Goal: Task Accomplishment & Management: Use online tool/utility

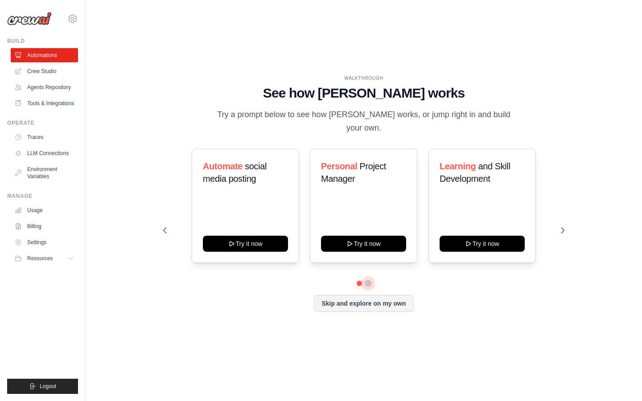
click at [366, 280] on button at bounding box center [368, 283] width 7 height 7
click at [359, 280] on button at bounding box center [359, 283] width 6 height 6
click at [261, 192] on div "Automate social media posting Try it now" at bounding box center [245, 206] width 107 height 114
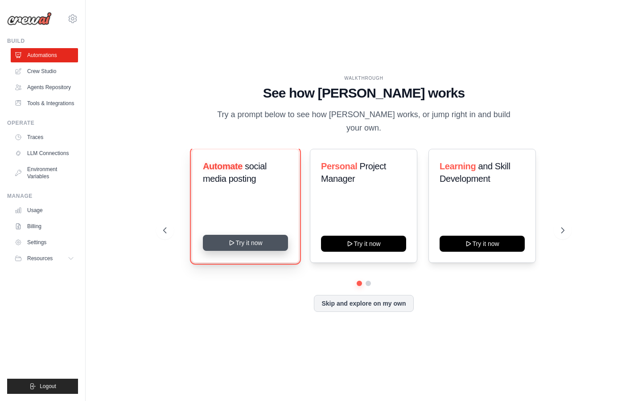
click at [261, 235] on button "Try it now" at bounding box center [245, 243] width 85 height 16
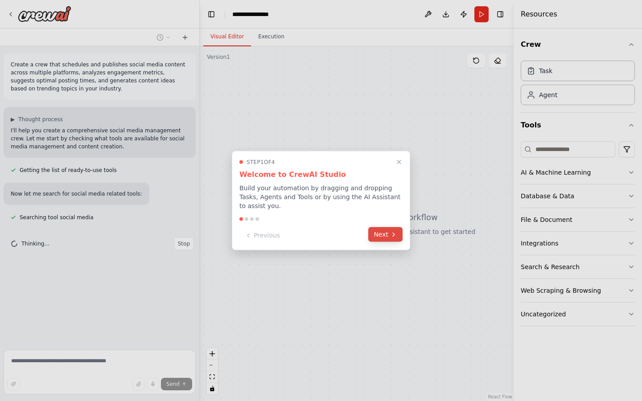
click at [391, 235] on icon at bounding box center [393, 234] width 7 height 7
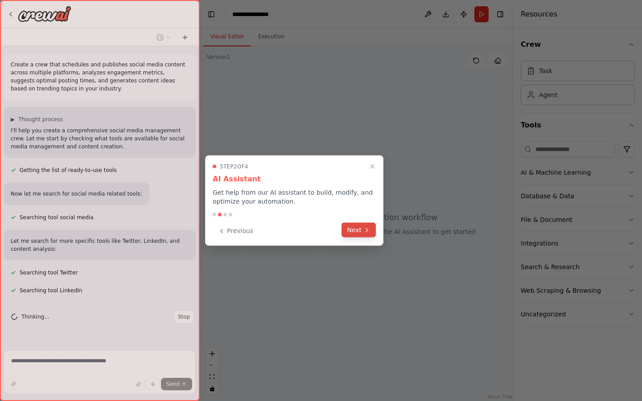
click at [367, 229] on icon at bounding box center [367, 230] width 2 height 4
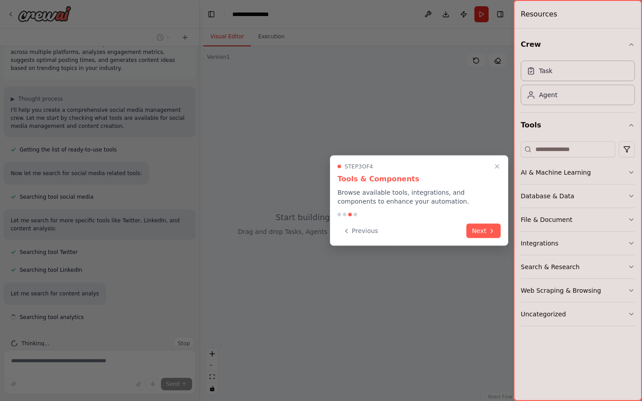
scroll to position [38, 0]
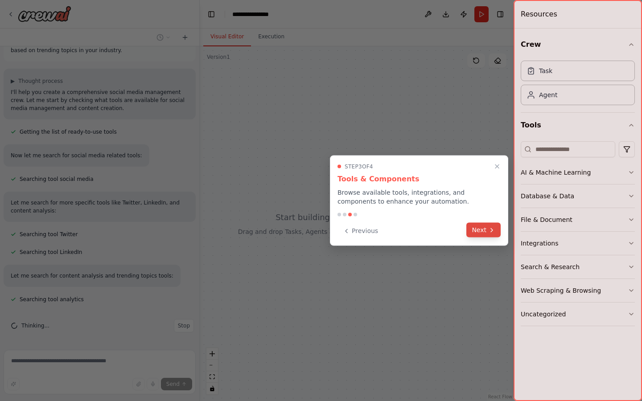
click at [481, 229] on button "Next" at bounding box center [483, 230] width 34 height 15
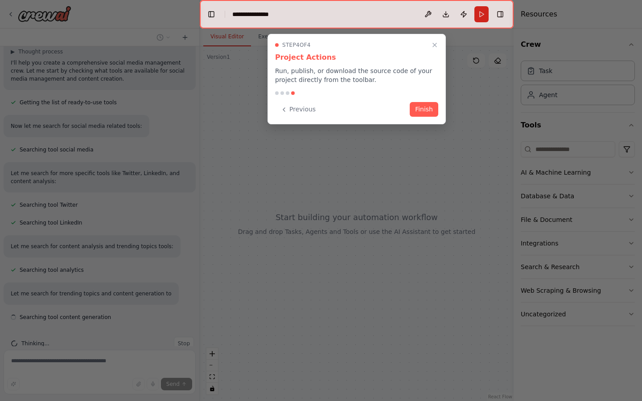
scroll to position [86, 0]
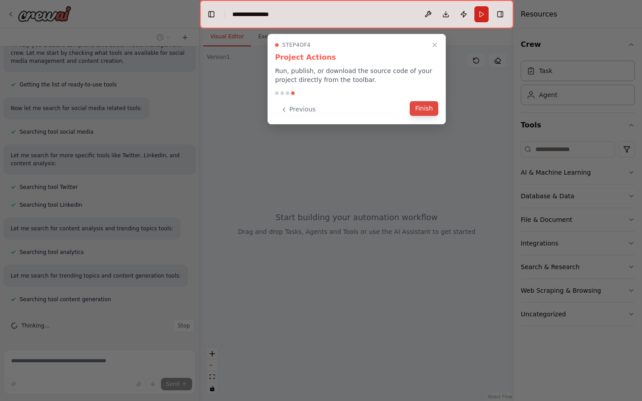
click at [426, 113] on button "Finish" at bounding box center [424, 108] width 29 height 15
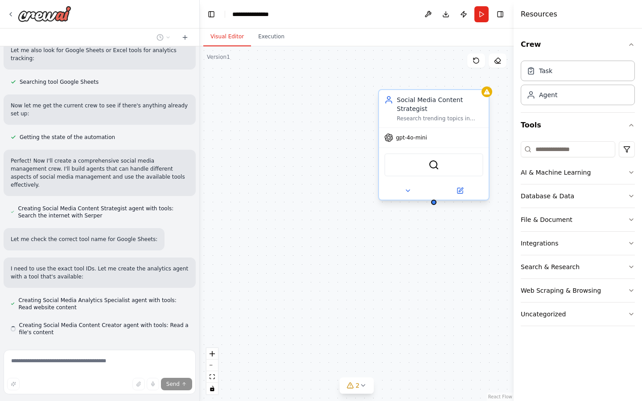
scroll to position [383, 0]
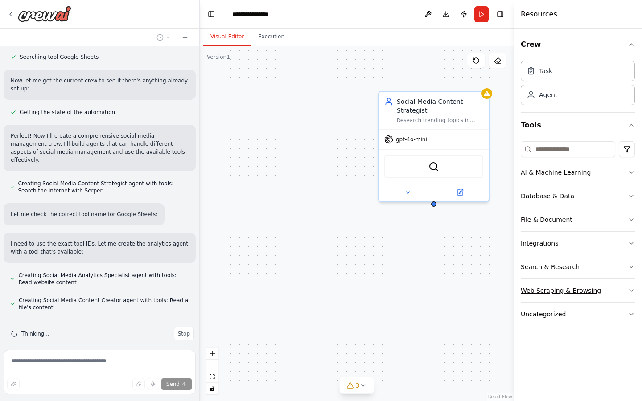
click at [615, 289] on button "Web Scraping & Browsing" at bounding box center [578, 290] width 114 height 23
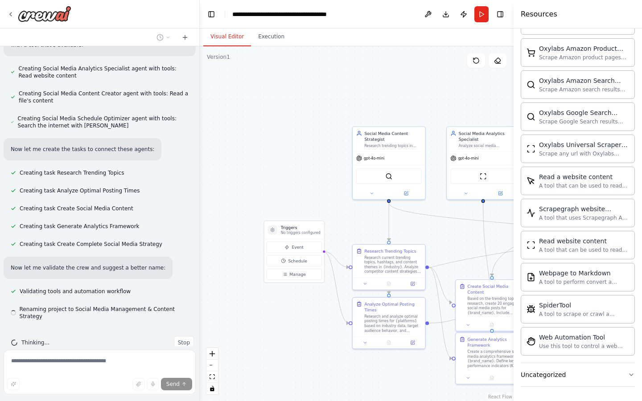
scroll to position [592, 0]
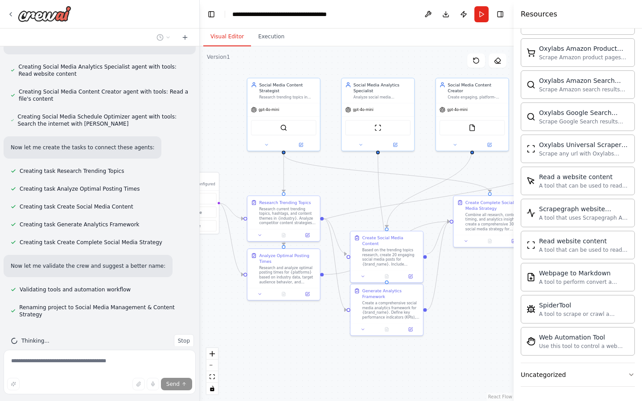
drag, startPoint x: 301, startPoint y: 195, endPoint x: 196, endPoint y: 147, distance: 115.9
click at [196, 147] on div "Create a crew that schedules and publishes social media content across multiple…" at bounding box center [321, 200] width 642 height 401
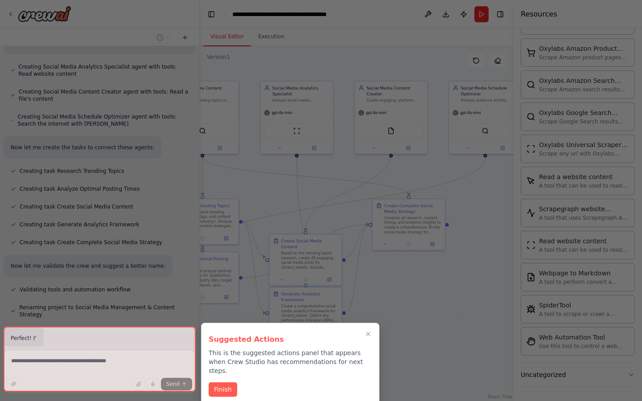
scroll to position [613, 0]
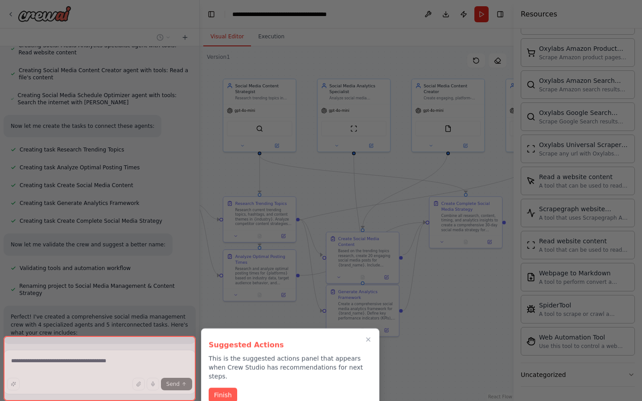
drag, startPoint x: 471, startPoint y: 292, endPoint x: 449, endPoint y: 293, distance: 21.8
click at [450, 293] on div "Create a crew that schedules and publishes social media content across multiple…" at bounding box center [321, 200] width 642 height 401
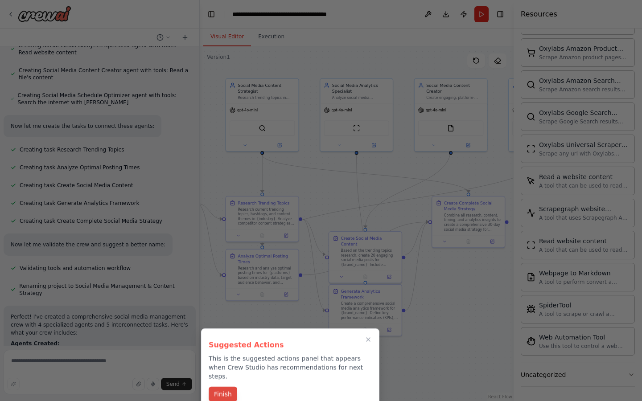
click at [233, 387] on button "Finish" at bounding box center [223, 394] width 29 height 15
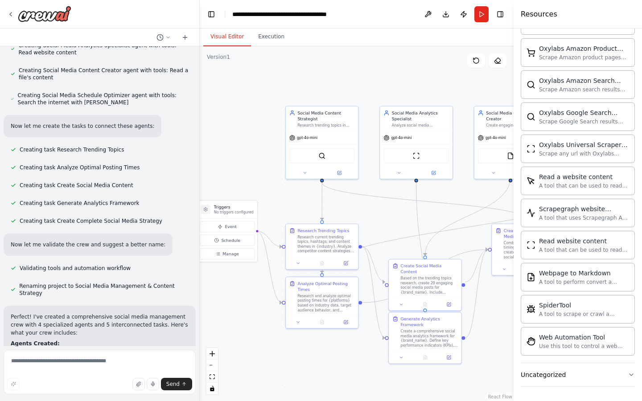
drag, startPoint x: 436, startPoint y: 289, endPoint x: 495, endPoint y: 317, distance: 65.6
click at [495, 317] on div ".deletable-edge-delete-btn { width: 20px; height: 20px; border: 0px solid #ffff…" at bounding box center [357, 223] width 314 height 355
click at [230, 213] on p "No triggers configured" at bounding box center [234, 212] width 40 height 5
click at [230, 227] on span "Event" at bounding box center [231, 227] width 12 height 6
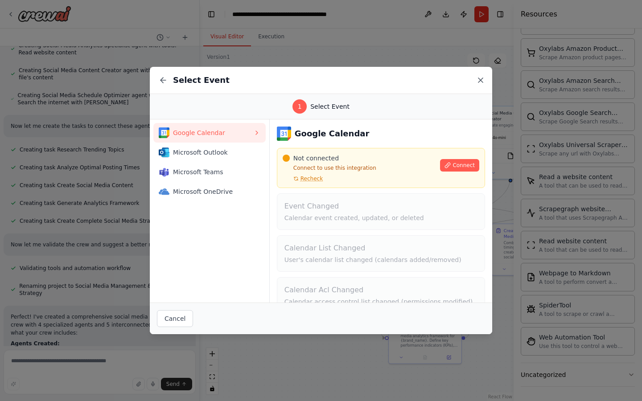
click at [479, 78] on icon at bounding box center [480, 80] width 9 height 9
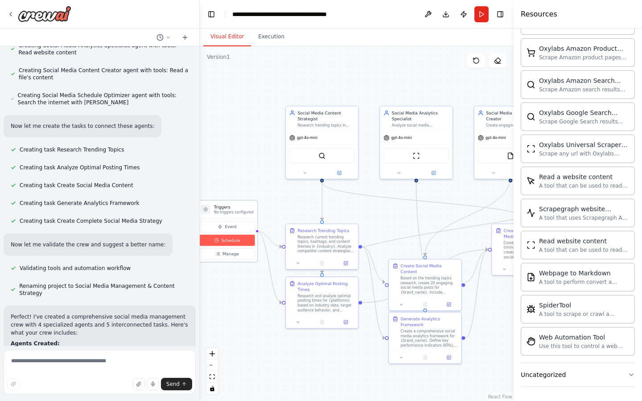
click at [232, 239] on span "Schedule" at bounding box center [230, 241] width 19 height 6
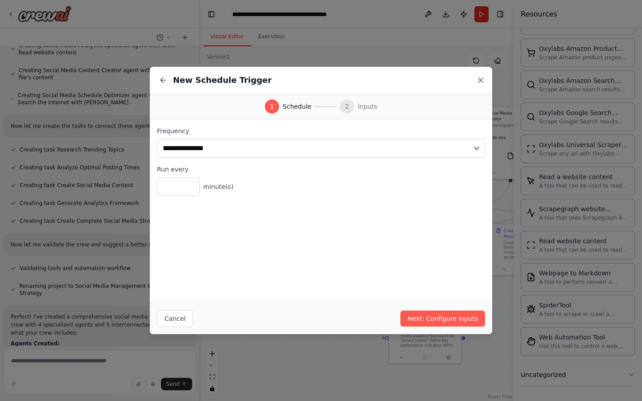
click at [484, 78] on icon at bounding box center [480, 80] width 9 height 9
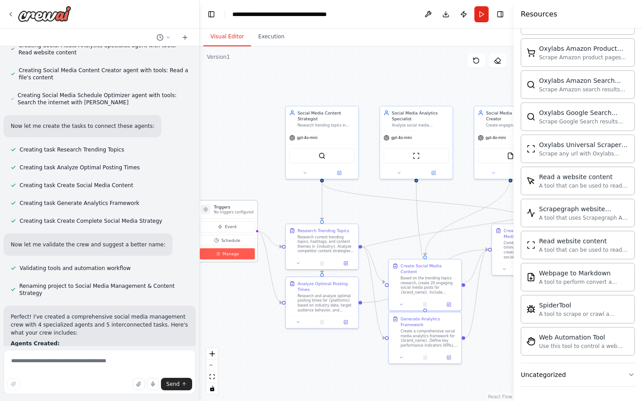
click at [237, 251] on span "Manage" at bounding box center [230, 254] width 16 height 6
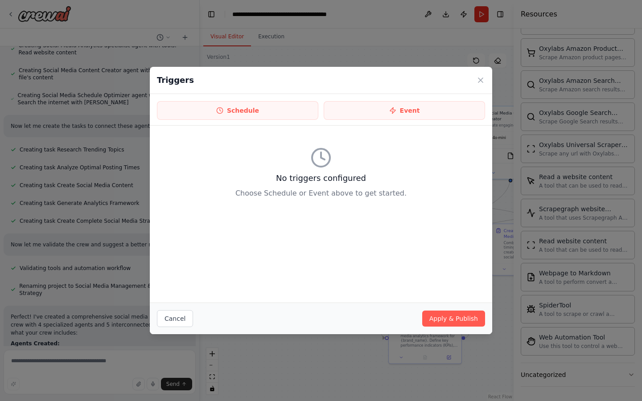
click at [487, 85] on div "Triggers" at bounding box center [321, 80] width 342 height 27
click at [482, 78] on icon at bounding box center [480, 80] width 4 height 4
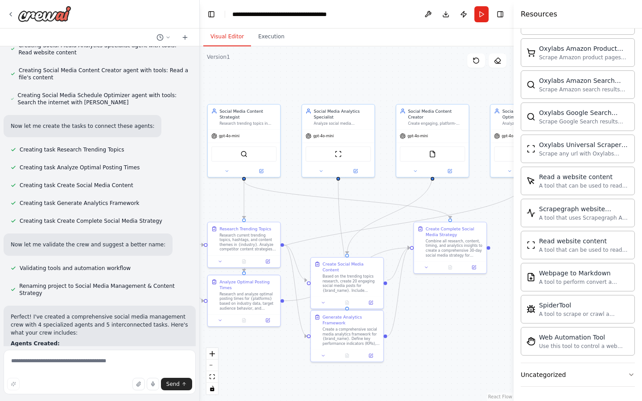
drag, startPoint x: 399, startPoint y: 230, endPoint x: 319, endPoint y: 228, distance: 79.4
click at [319, 228] on div ".deletable-edge-delete-btn { width: 20px; height: 20px; border: 0px solid #ffff…" at bounding box center [357, 223] width 314 height 355
click at [447, 241] on div "Combine all research, content, timing, and analytics insights to create a compr…" at bounding box center [452, 247] width 57 height 19
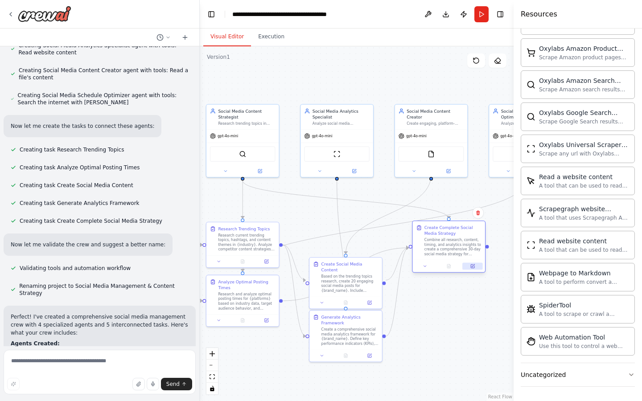
click at [475, 268] on button at bounding box center [472, 266] width 20 height 7
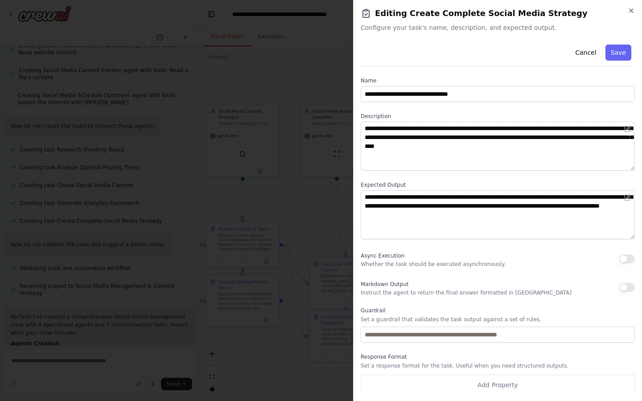
scroll to position [1, 0]
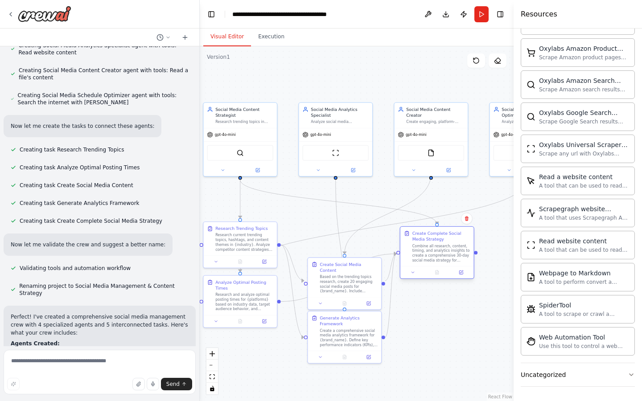
drag, startPoint x: 440, startPoint y: 245, endPoint x: 427, endPoint y: 251, distance: 14.2
click at [427, 251] on div "Combine all research, content, timing, and analytics insights to create a compr…" at bounding box center [441, 253] width 58 height 19
click at [429, 127] on div "gpt-4o-mini" at bounding box center [432, 133] width 74 height 13
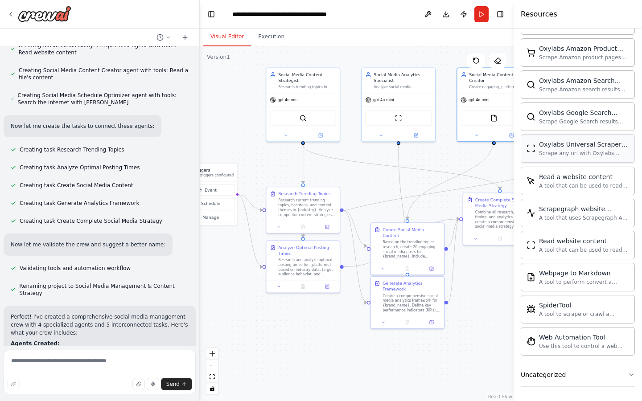
drag, startPoint x: 473, startPoint y: 196, endPoint x: 535, endPoint y: 161, distance: 71.8
click at [535, 161] on div "Create a crew that schedules and publishes social media content across multiple…" at bounding box center [321, 200] width 642 height 401
click at [479, 15] on button "Run" at bounding box center [481, 14] width 14 height 16
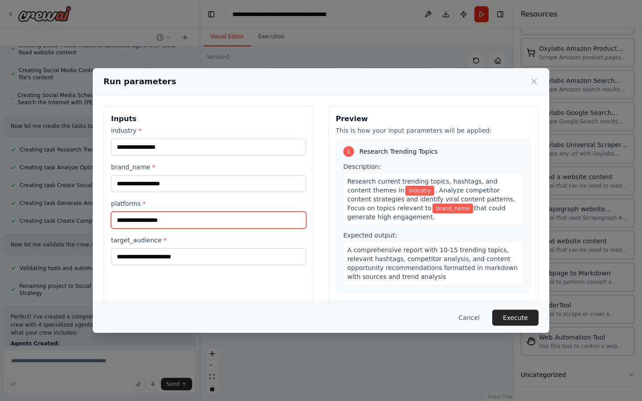
click at [257, 217] on input "platforms *" at bounding box center [208, 220] width 195 height 17
click at [534, 80] on icon at bounding box center [534, 81] width 9 height 9
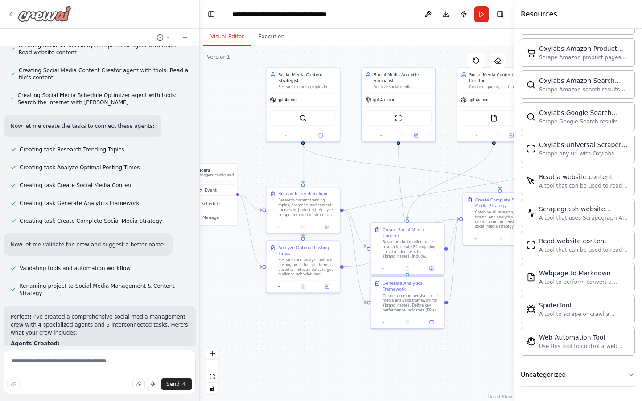
click at [14, 13] on icon at bounding box center [10, 14] width 7 height 7
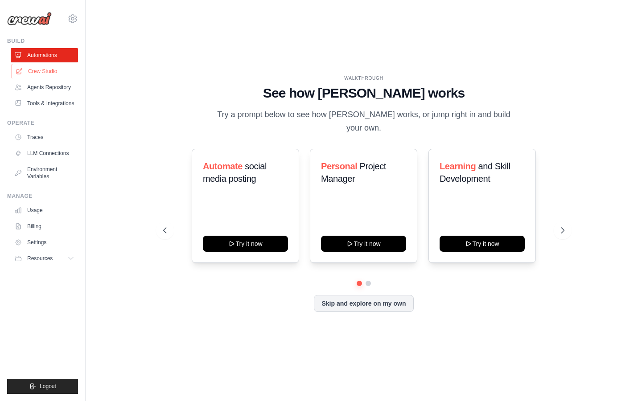
click at [47, 71] on link "Crew Studio" at bounding box center [45, 71] width 67 height 14
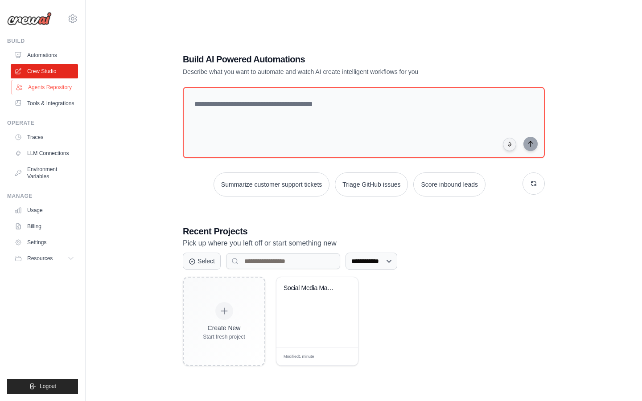
click at [51, 88] on link "Agents Repository" at bounding box center [45, 87] width 67 height 14
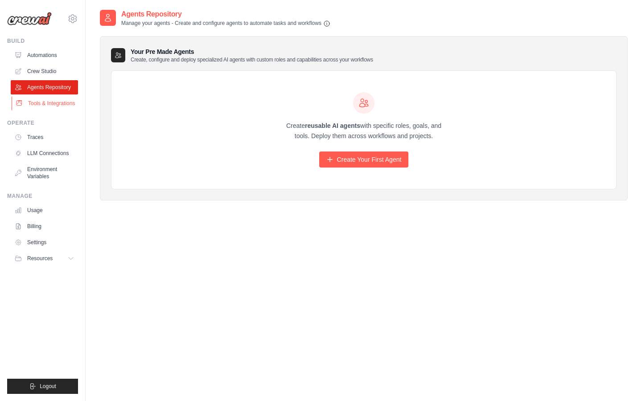
click at [53, 101] on link "Tools & Integrations" at bounding box center [45, 103] width 67 height 14
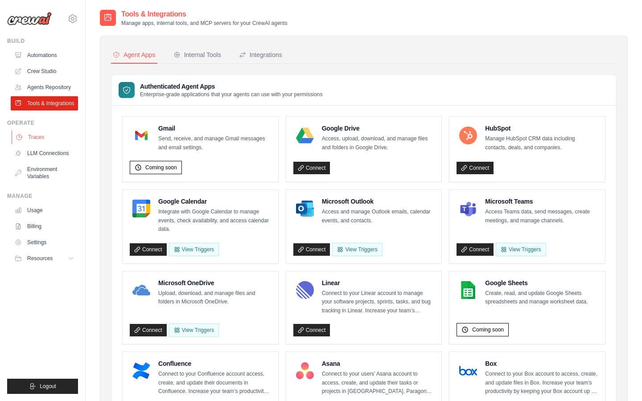
click at [38, 135] on link "Traces" at bounding box center [45, 137] width 67 height 14
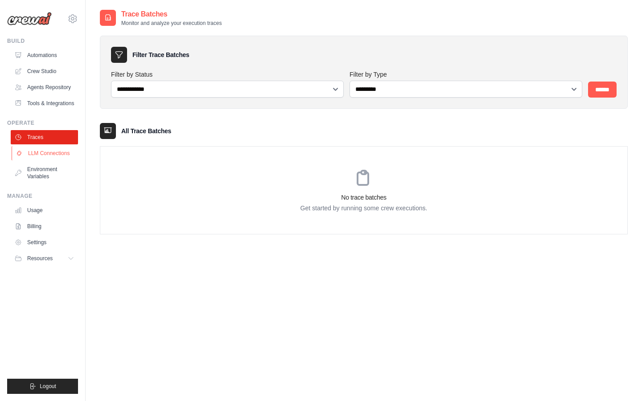
click at [43, 152] on link "LLM Connections" at bounding box center [45, 153] width 67 height 14
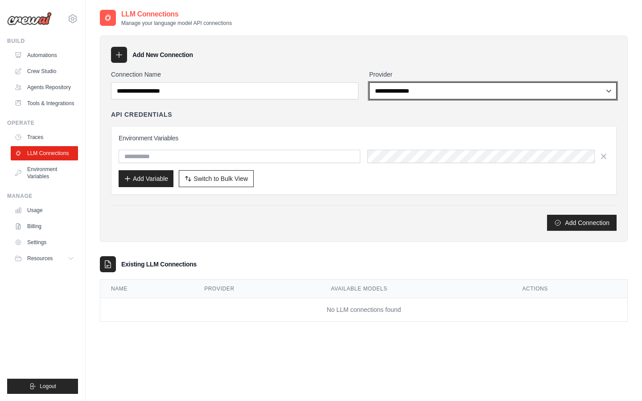
click at [400, 85] on select "**********" at bounding box center [492, 90] width 247 height 17
select select "******"
click at [369, 82] on select "**********" at bounding box center [492, 90] width 247 height 17
click at [421, 96] on select "**********" at bounding box center [492, 90] width 247 height 17
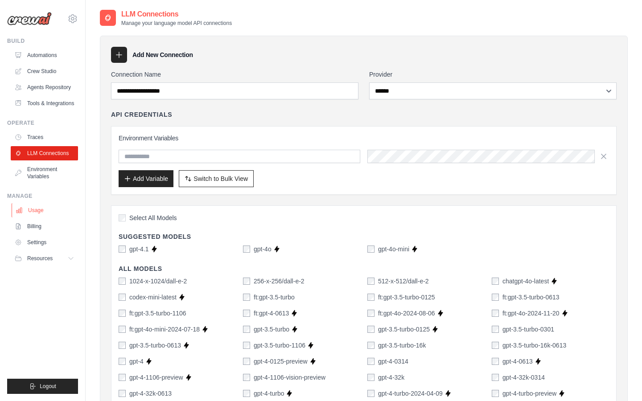
click at [36, 211] on link "Usage" at bounding box center [45, 210] width 67 height 14
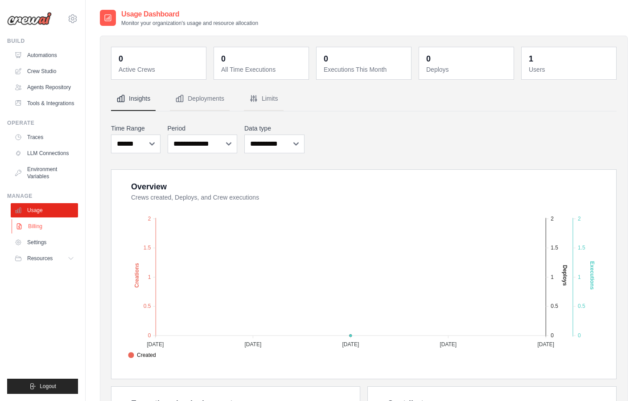
click at [37, 224] on link "Billing" at bounding box center [45, 226] width 67 height 14
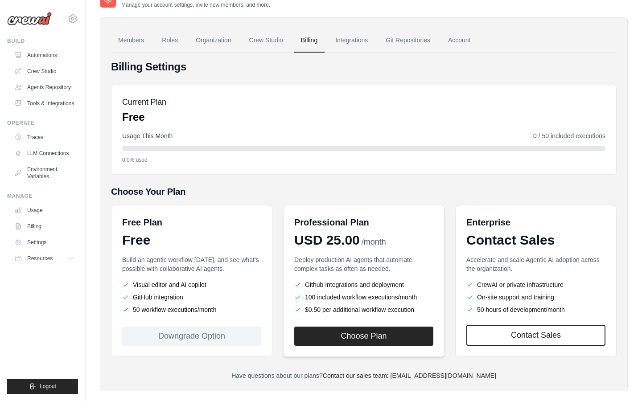
scroll to position [23, 0]
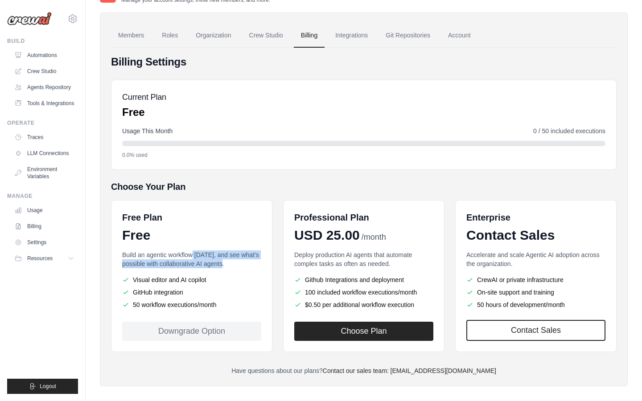
drag, startPoint x: 190, startPoint y: 256, endPoint x: 225, endPoint y: 267, distance: 36.5
click at [225, 267] on p "Build an agentic workflow today, and see what's possible with collaborative AI …" at bounding box center [191, 260] width 139 height 18
drag, startPoint x: 164, startPoint y: 307, endPoint x: 203, endPoint y: 307, distance: 38.8
click at [203, 307] on li "50 workflow executions/month" at bounding box center [191, 304] width 139 height 9
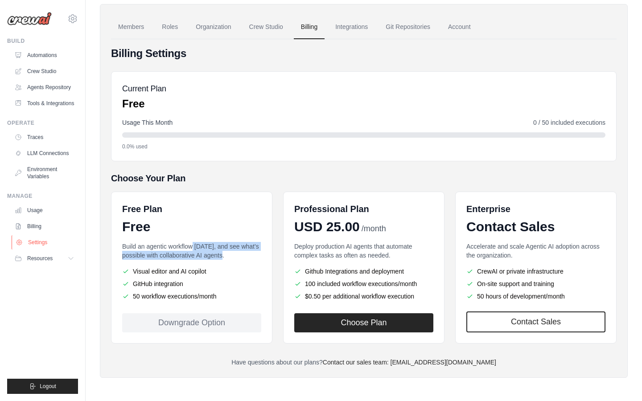
click at [45, 247] on link "Settings" at bounding box center [45, 242] width 67 height 14
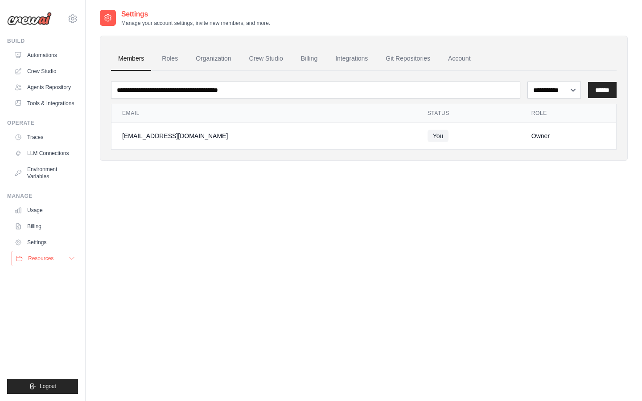
click at [43, 259] on span "Resources" at bounding box center [40, 258] width 25 height 7
click at [37, 224] on link "Billing" at bounding box center [45, 226] width 67 height 14
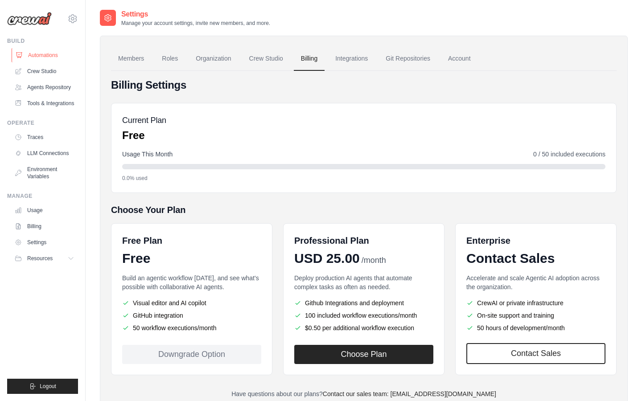
click at [49, 56] on link "Automations" at bounding box center [45, 55] width 67 height 14
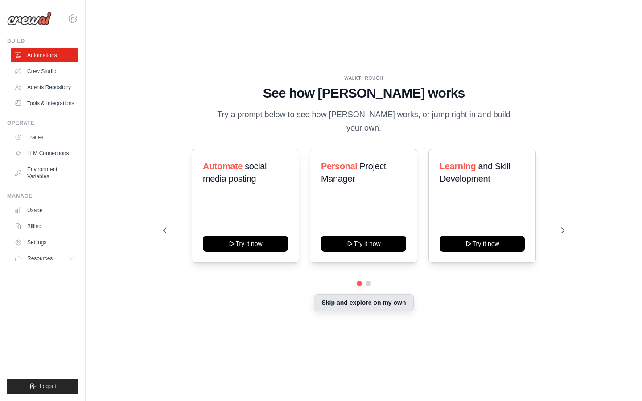
click at [370, 299] on button "Skip and explore on my own" at bounding box center [363, 302] width 99 height 17
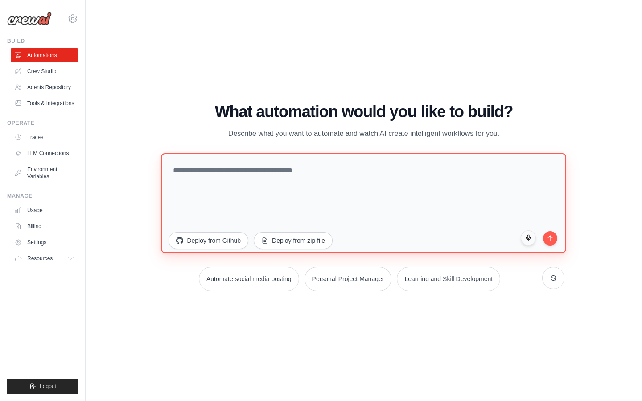
click at [261, 179] on textarea at bounding box center [363, 203] width 405 height 100
type textarea "**********"
click at [356, 172] on textarea "**********" at bounding box center [363, 203] width 405 height 100
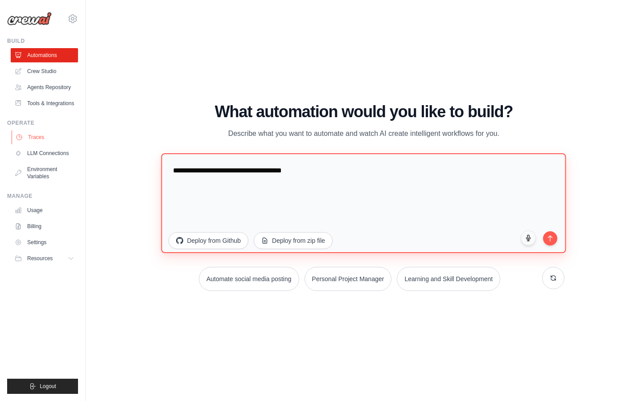
type textarea "**********"
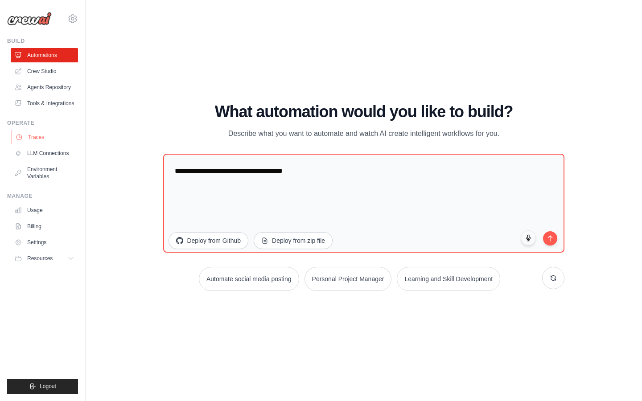
click at [41, 136] on link "Traces" at bounding box center [45, 137] width 67 height 14
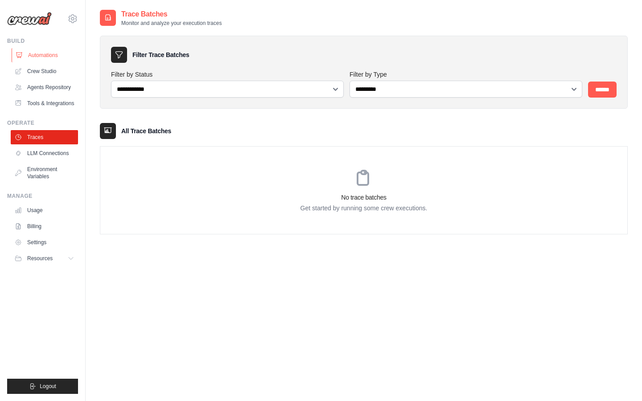
click at [45, 50] on link "Automations" at bounding box center [45, 55] width 67 height 14
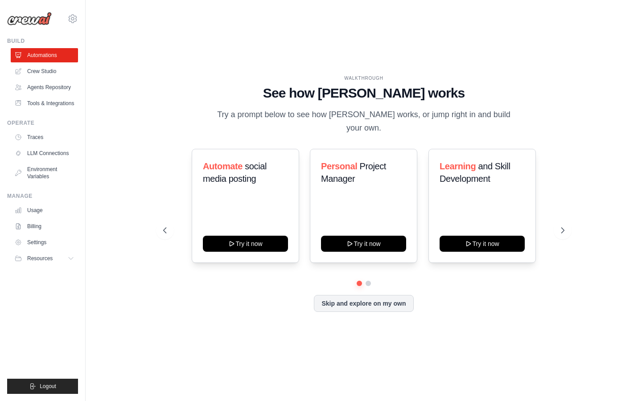
click at [257, 172] on div "Automate social media posting Try it now" at bounding box center [245, 206] width 107 height 114
click at [257, 172] on span "social media posting" at bounding box center [235, 172] width 64 height 22
click at [42, 58] on link "Automations" at bounding box center [45, 55] width 67 height 14
click at [369, 280] on button at bounding box center [368, 283] width 7 height 7
click at [356, 280] on button at bounding box center [359, 283] width 6 height 6
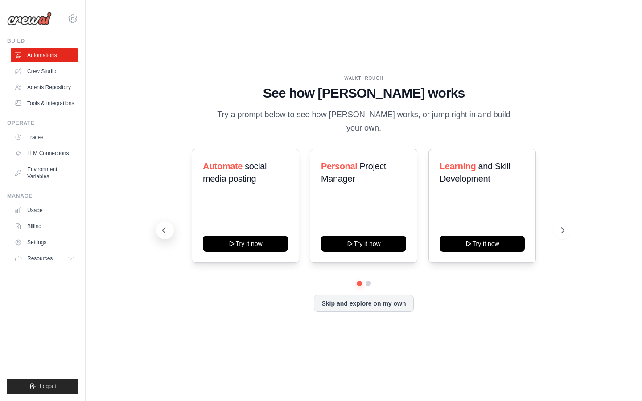
click at [162, 226] on icon at bounding box center [164, 230] width 9 height 9
click at [565, 226] on icon at bounding box center [563, 230] width 9 height 9
click at [64, 77] on link "Crew Studio" at bounding box center [45, 71] width 67 height 14
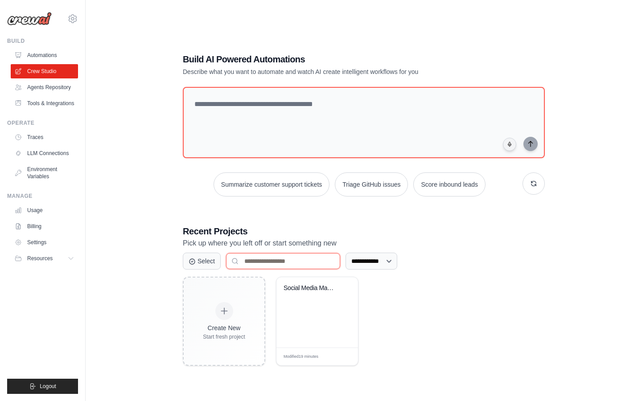
click at [255, 259] on input at bounding box center [283, 261] width 114 height 16
click at [207, 261] on button "Select" at bounding box center [202, 260] width 38 height 17
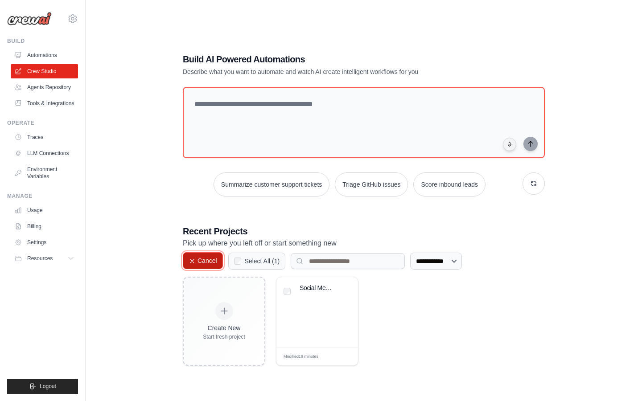
click at [207, 261] on button "Cancel" at bounding box center [203, 260] width 40 height 17
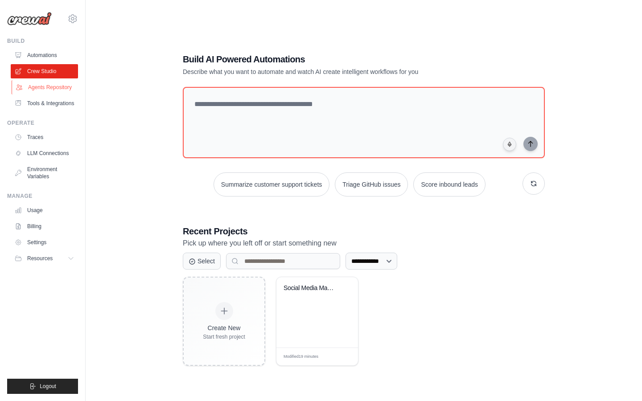
click at [32, 84] on link "Agents Repository" at bounding box center [45, 87] width 67 height 14
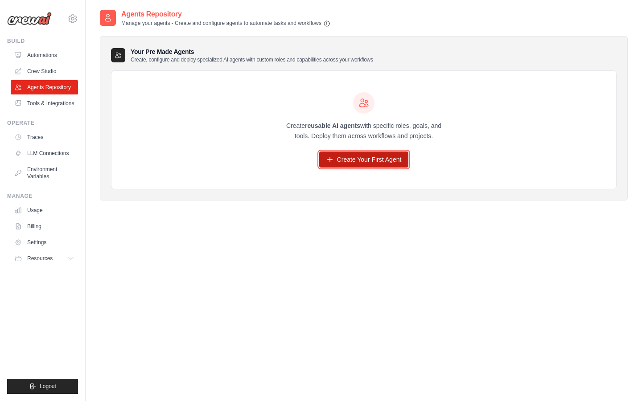
click at [372, 160] on link "Create Your First Agent" at bounding box center [364, 160] width 90 height 16
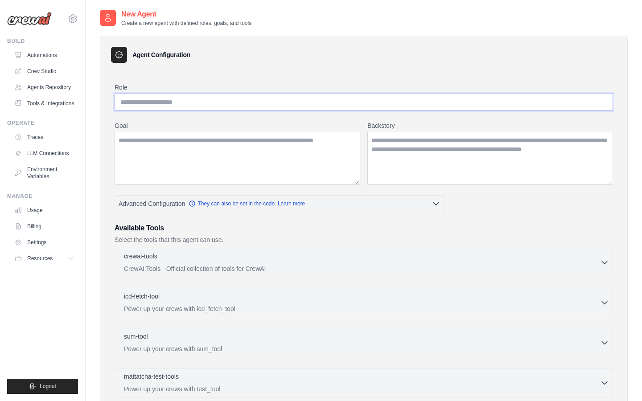
click at [214, 110] on input "Role" at bounding box center [364, 102] width 498 height 17
click at [56, 106] on link "Tools & Integrations" at bounding box center [45, 103] width 67 height 14
